Goal: Task Accomplishment & Management: Manage account settings

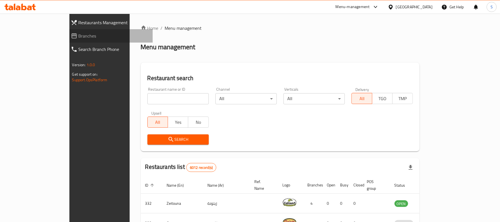
click at [71, 33] on icon at bounding box center [74, 35] width 7 height 7
click at [79, 37] on span "Branches" at bounding box center [114, 35] width 70 height 7
click at [66, 30] on link "Branches" at bounding box center [109, 35] width 87 height 13
click at [79, 37] on span "Branches" at bounding box center [114, 35] width 70 height 7
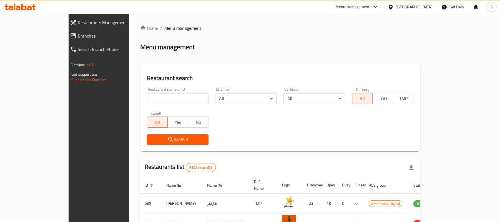
click at [78, 39] on span "Branches" at bounding box center [113, 35] width 70 height 7
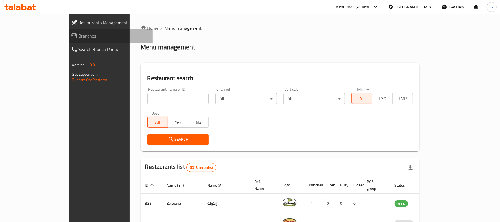
click at [71, 37] on icon at bounding box center [74, 35] width 7 height 7
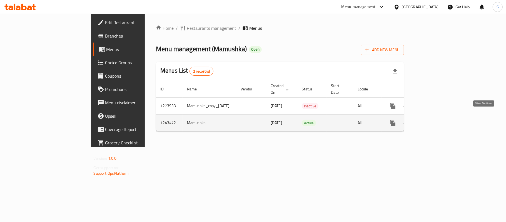
click at [436, 119] on icon "enhanced table" at bounding box center [432, 122] width 7 height 7
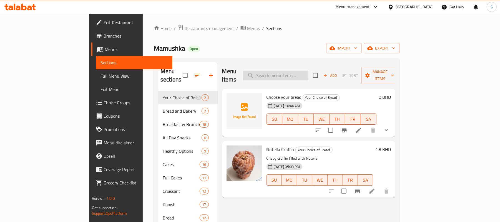
click at [302, 76] on input "search" at bounding box center [276, 76] width 66 height 10
paste input "Labneh Pesto Danish"
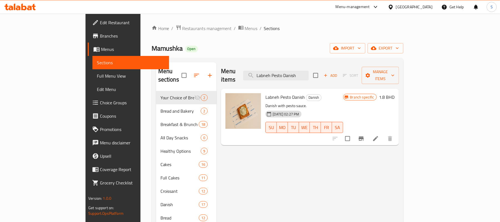
type input "Labneh Pesto Danish"
click at [379, 135] on icon at bounding box center [375, 138] width 7 height 7
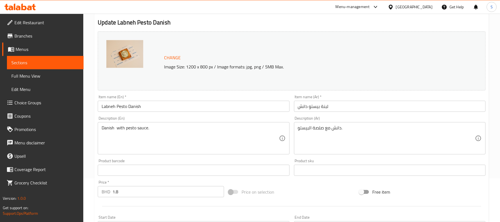
scroll to position [111, 0]
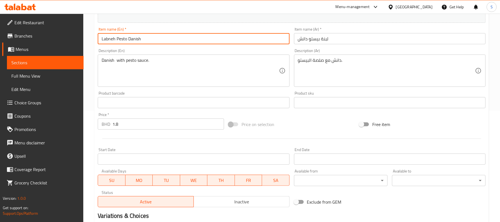
click at [138, 44] on input "Labneh Pesto Danish" at bounding box center [194, 38] width 192 height 11
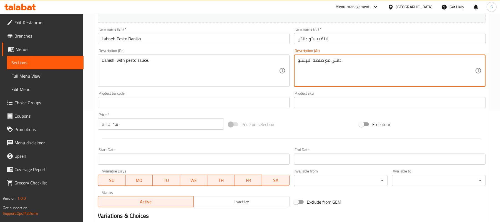
drag, startPoint x: 336, startPoint y: 58, endPoint x: 299, endPoint y: 58, distance: 36.7
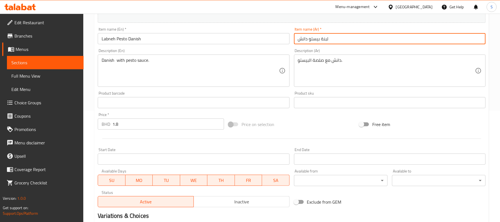
click at [319, 40] on input "لبنة بيستو دانش" at bounding box center [390, 38] width 192 height 11
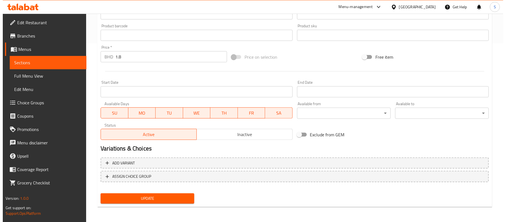
scroll to position [0, 0]
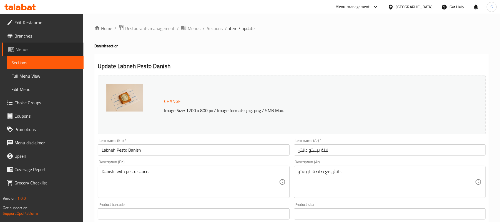
click at [23, 48] on span "Menus" at bounding box center [48, 49] width 64 height 7
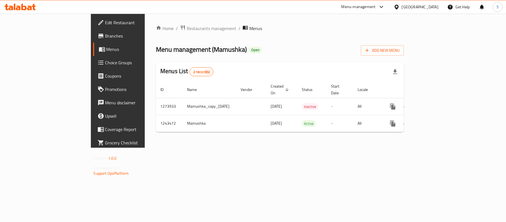
click at [105, 24] on span "Edit Restaurant" at bounding box center [138, 22] width 66 height 7
